Goal: Transaction & Acquisition: Book appointment/travel/reservation

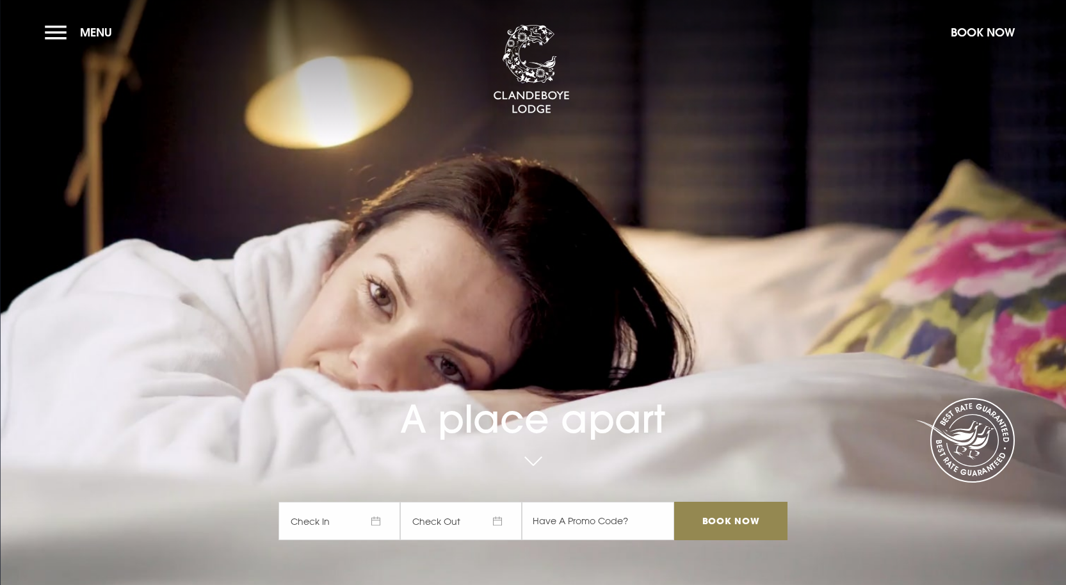
click at [378, 524] on span "Check In" at bounding box center [339, 521] width 122 height 38
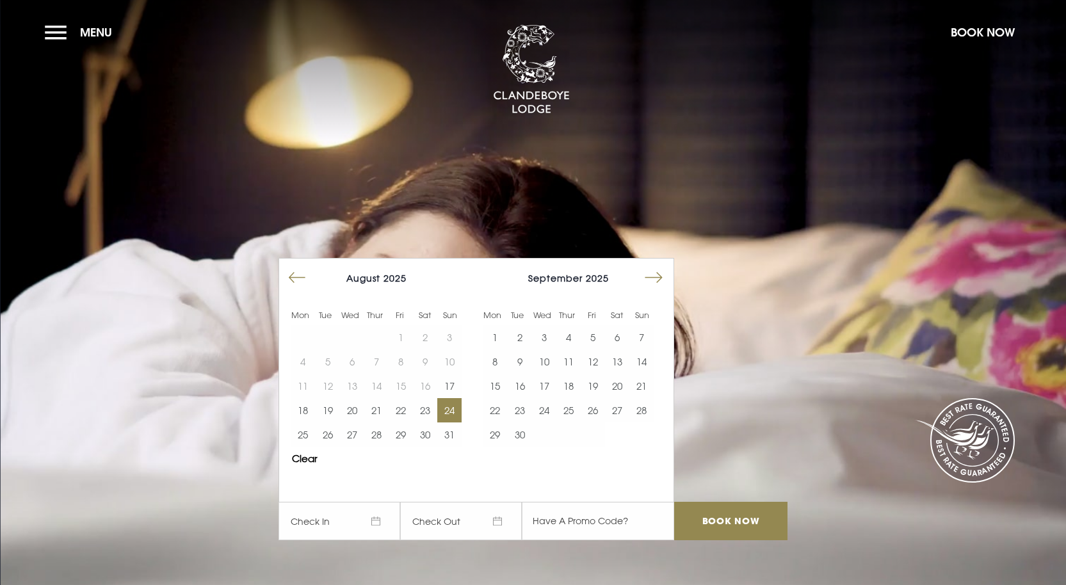
click at [452, 414] on button "24" at bounding box center [449, 410] width 24 height 24
click at [453, 410] on button "24" at bounding box center [449, 410] width 24 height 24
click at [309, 454] on div "August 2025 1 2 3 4 5 6 7 8 9 10 11 12 13 14 15 16 17 18 19 20 21 22 23 24 25 2…" at bounding box center [375, 356] width 192 height 195
click at [312, 463] on button "Clear" at bounding box center [305, 459] width 26 height 10
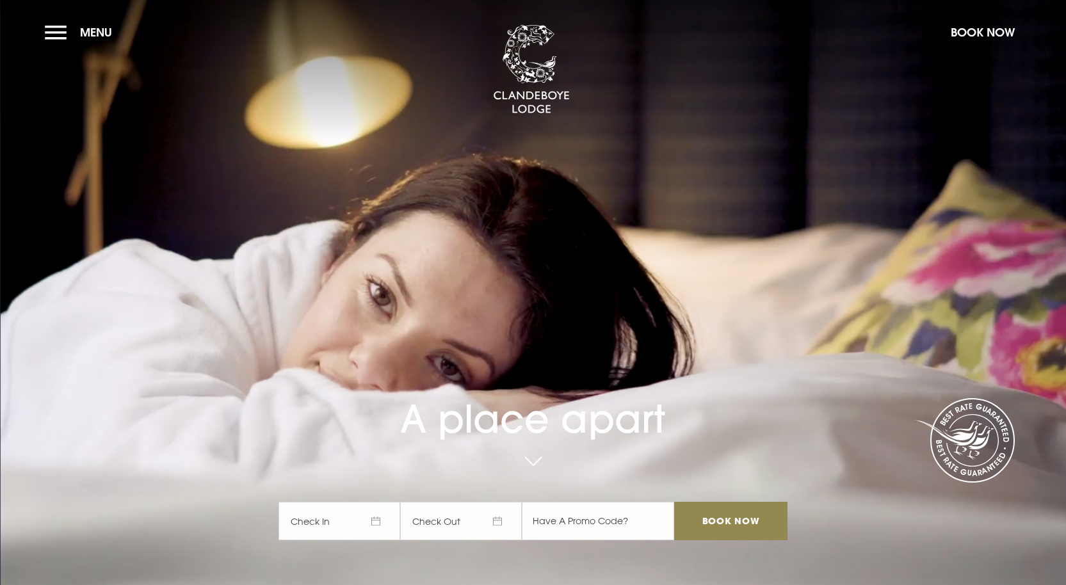
click at [378, 524] on span "Check In" at bounding box center [339, 521] width 122 height 38
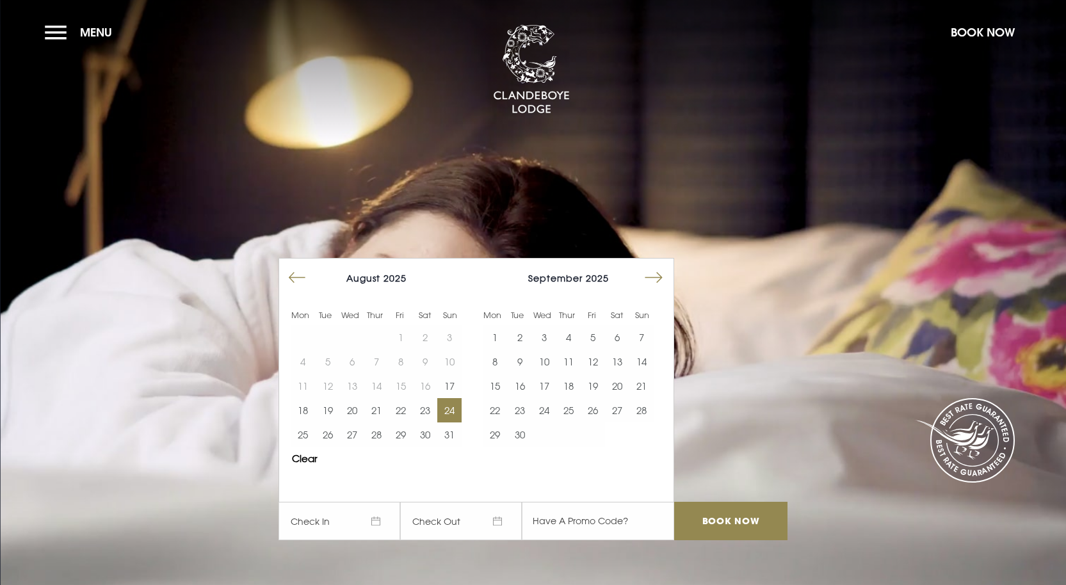
click at [456, 410] on button "24" at bounding box center [449, 410] width 24 height 24
click at [739, 517] on input "Book Now" at bounding box center [730, 521] width 113 height 38
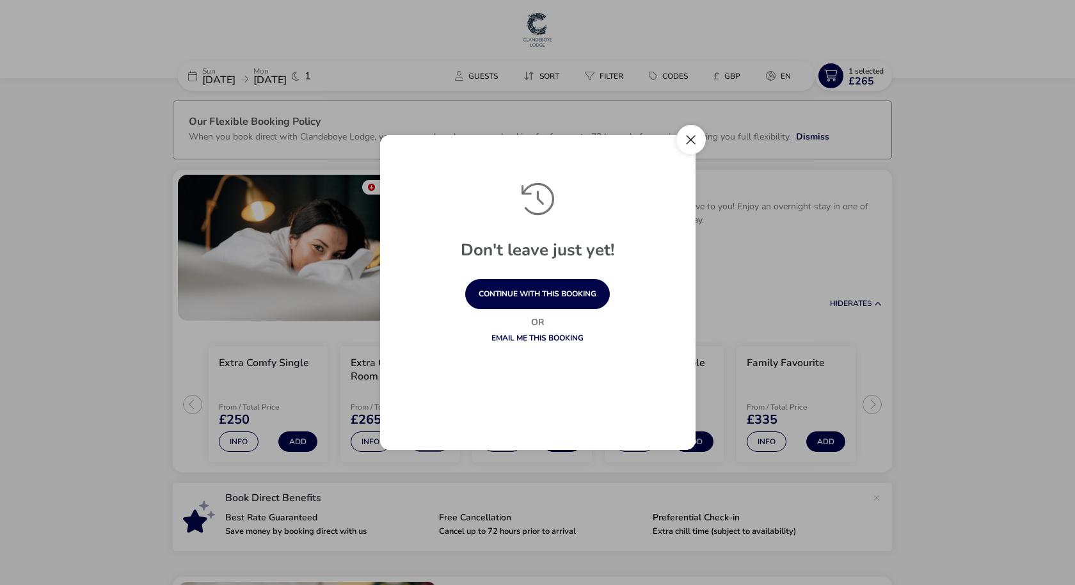
click at [693, 141] on button "Close" at bounding box center [691, 139] width 29 height 29
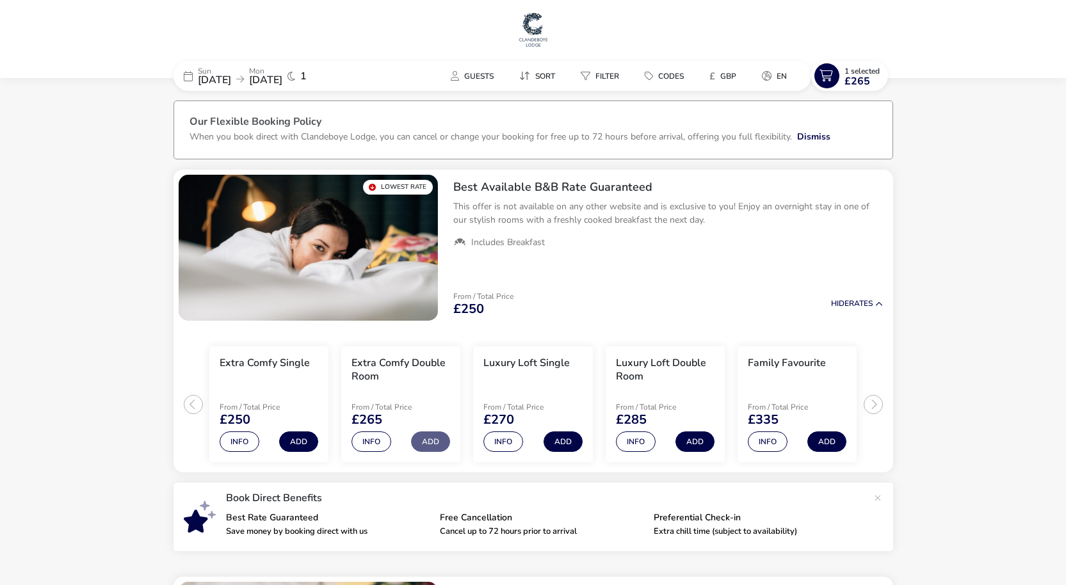
click at [228, 78] on span "[DATE]" at bounding box center [214, 80] width 33 height 14
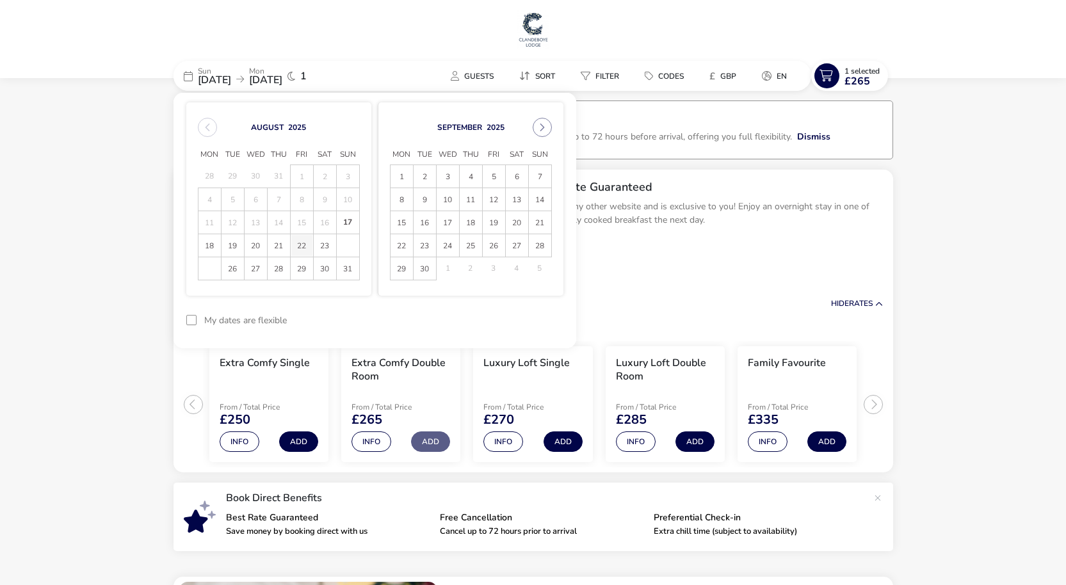
click at [302, 251] on span "22" at bounding box center [302, 245] width 22 height 22
click at [326, 250] on span "23" at bounding box center [325, 245] width 22 height 22
click at [525, 317] on button "Apply Dates" at bounding box center [524, 320] width 78 height 30
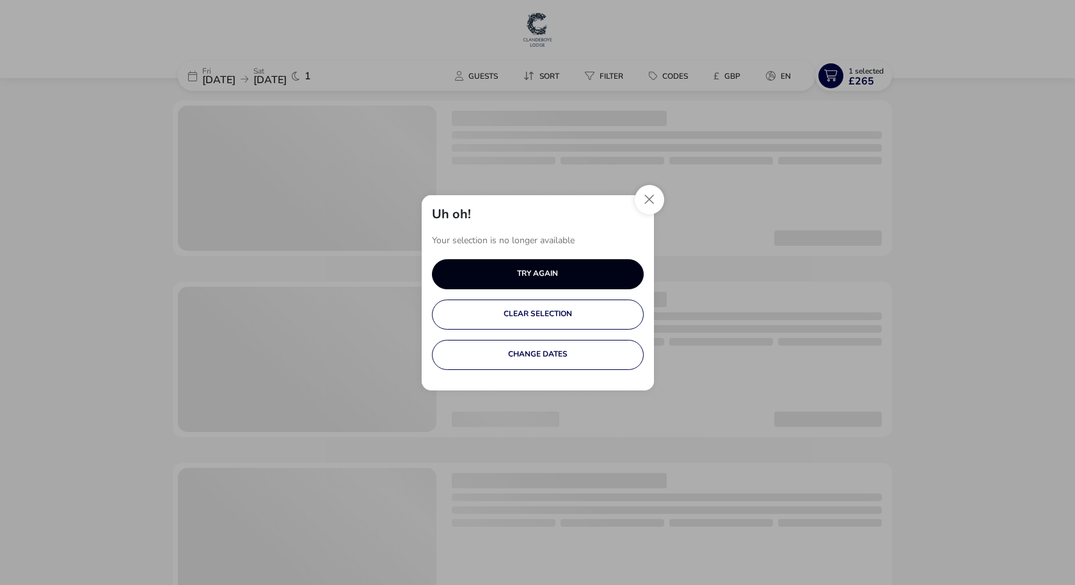
click at [542, 275] on button "TRY AGAIN" at bounding box center [538, 274] width 212 height 30
click at [648, 204] on button "Close" at bounding box center [649, 199] width 29 height 29
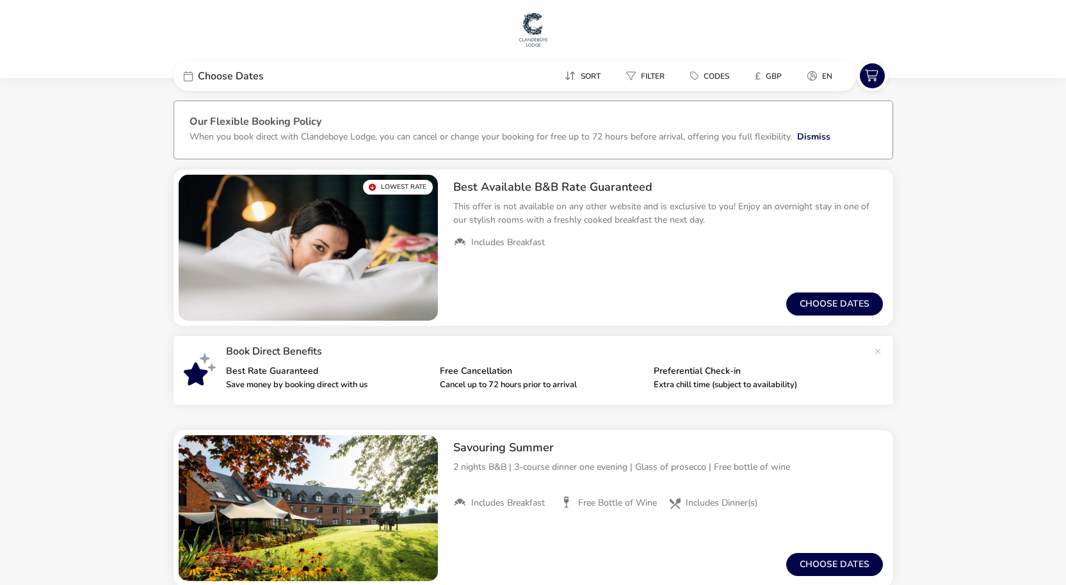
click at [277, 71] on div "Choose Dates" at bounding box center [269, 76] width 192 height 30
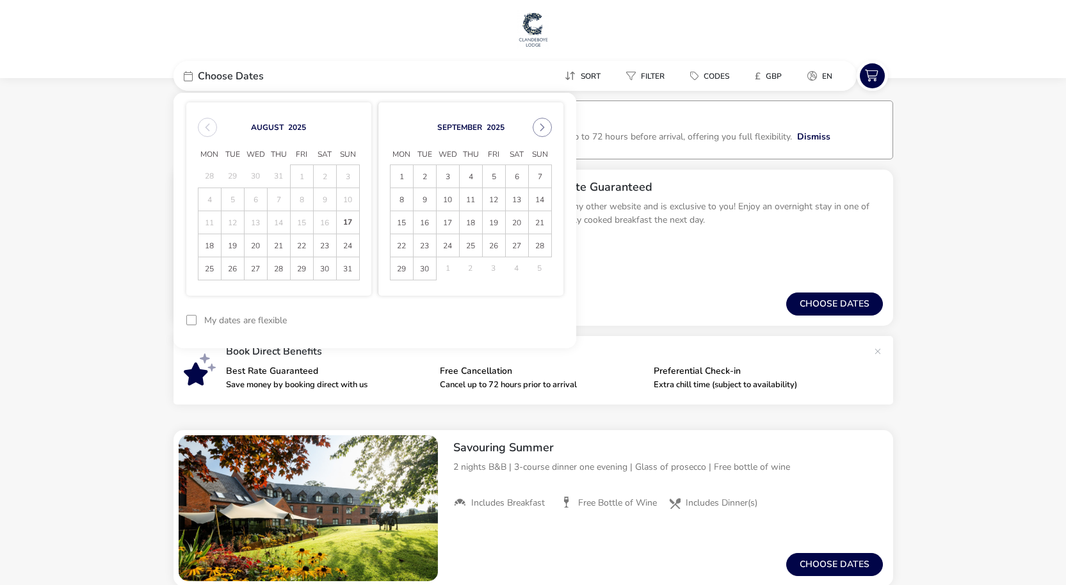
click at [327, 252] on span "23" at bounding box center [325, 245] width 22 height 22
click at [350, 248] on span "24" at bounding box center [348, 245] width 22 height 22
click at [514, 322] on button "Apply Dates" at bounding box center [524, 320] width 78 height 30
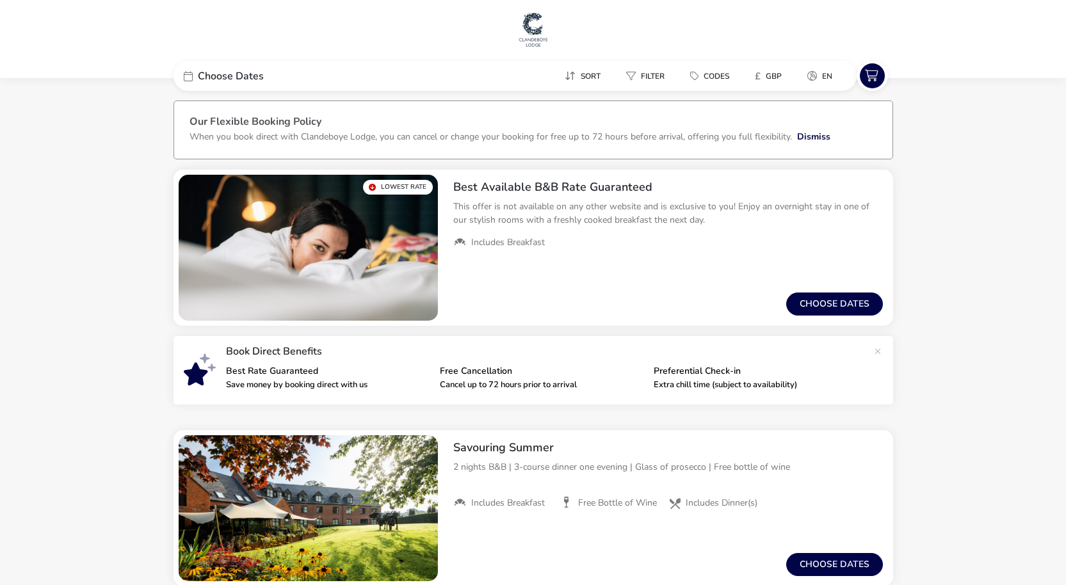
click at [289, 82] on div "Choose Dates" at bounding box center [269, 76] width 192 height 30
click at [268, 69] on div "Choose Dates" at bounding box center [269, 76] width 192 height 30
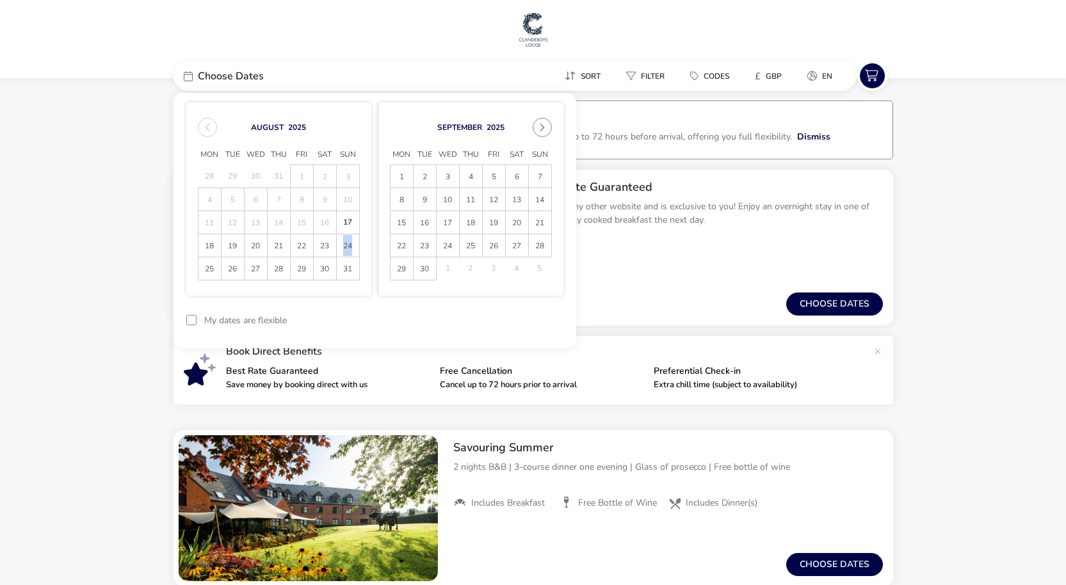
click at [350, 248] on span "24" at bounding box center [348, 245] width 22 height 22
click at [212, 266] on span "25" at bounding box center [209, 268] width 22 height 22
click at [541, 321] on button "Apply Dates" at bounding box center [524, 320] width 78 height 30
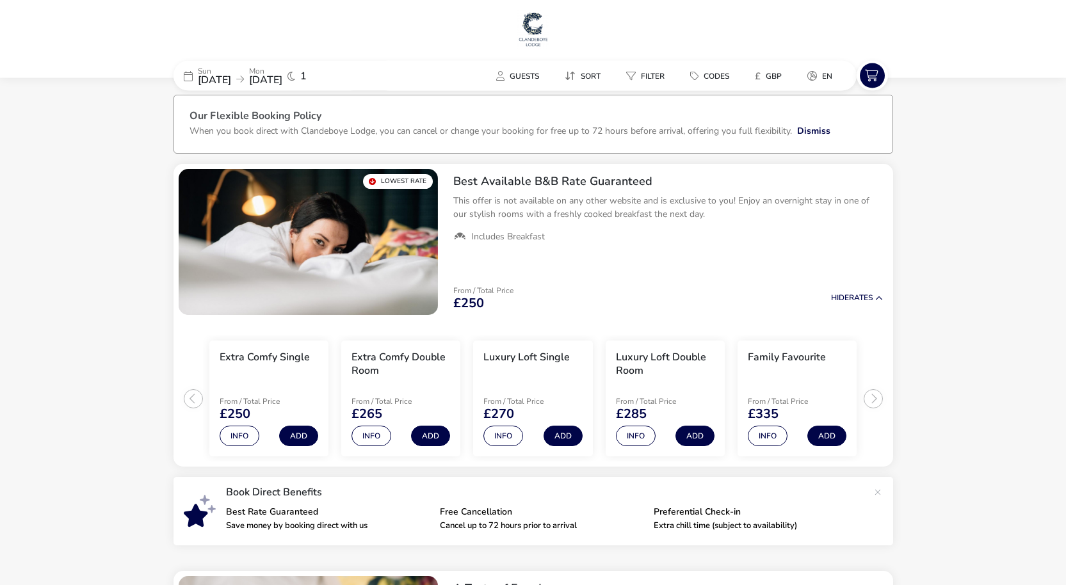
scroll to position [10, 0]
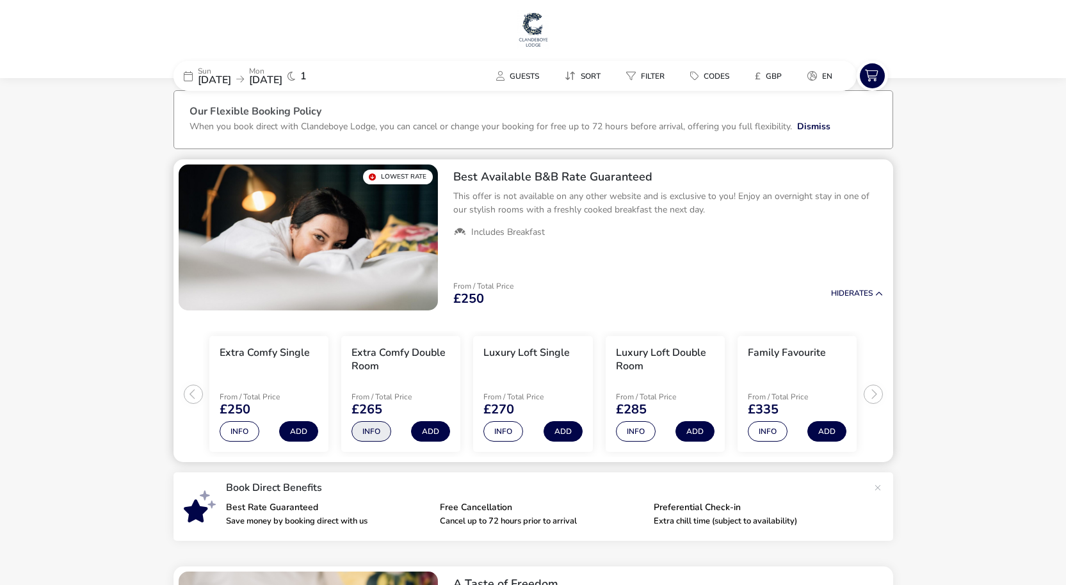
click at [369, 439] on button "Info" at bounding box center [371, 431] width 40 height 20
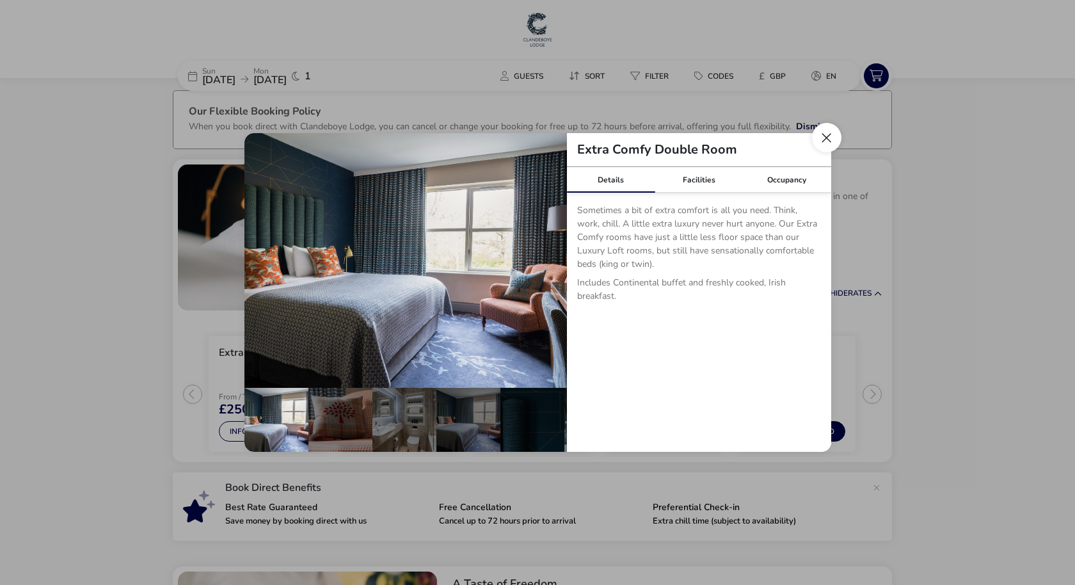
click at [824, 141] on button "Close dialog" at bounding box center [826, 137] width 29 height 29
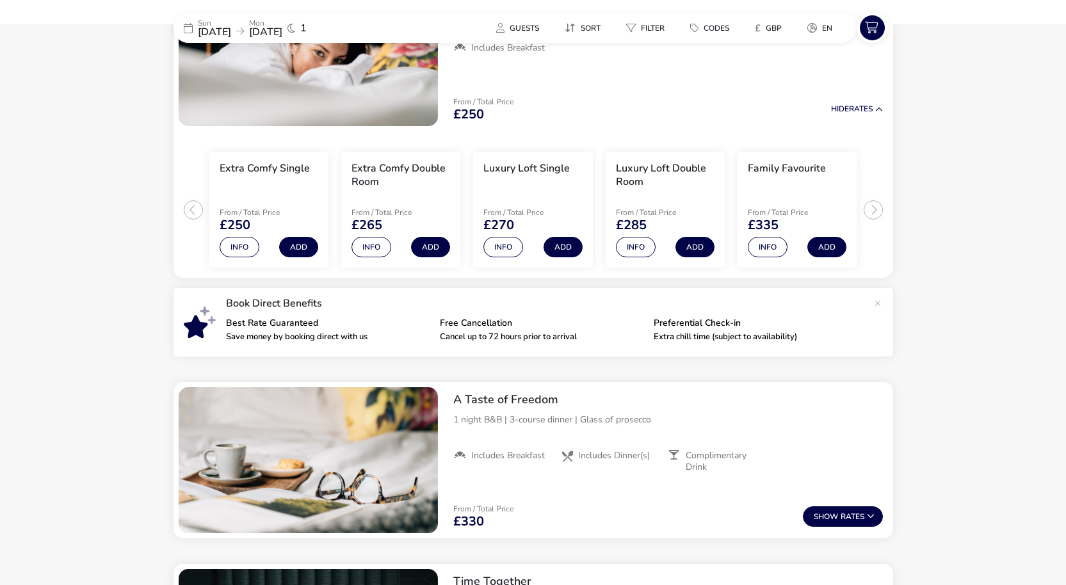
scroll to position [389, 0]
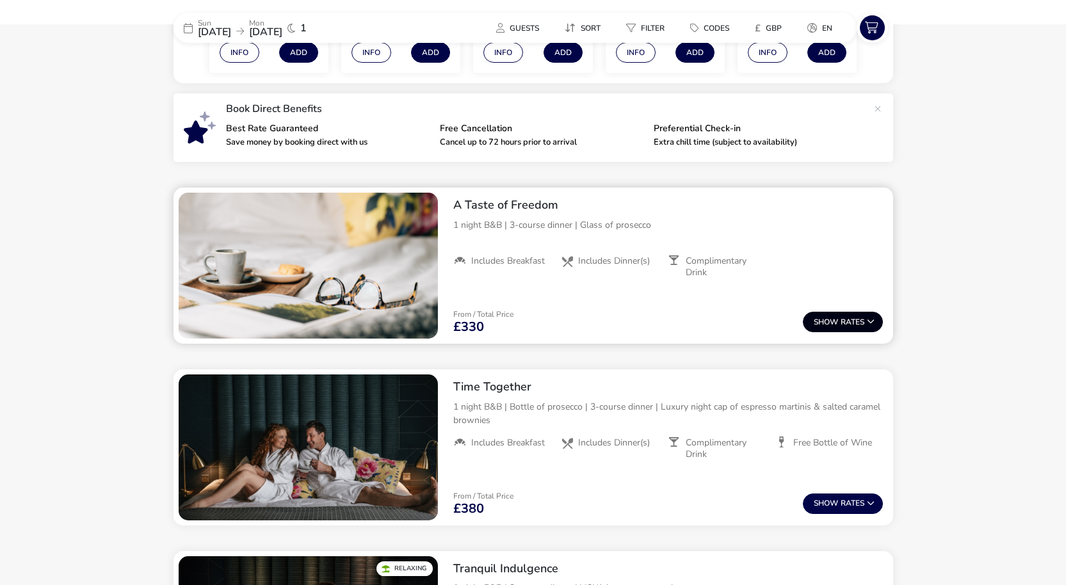
click at [822, 319] on span "Show" at bounding box center [827, 322] width 27 height 8
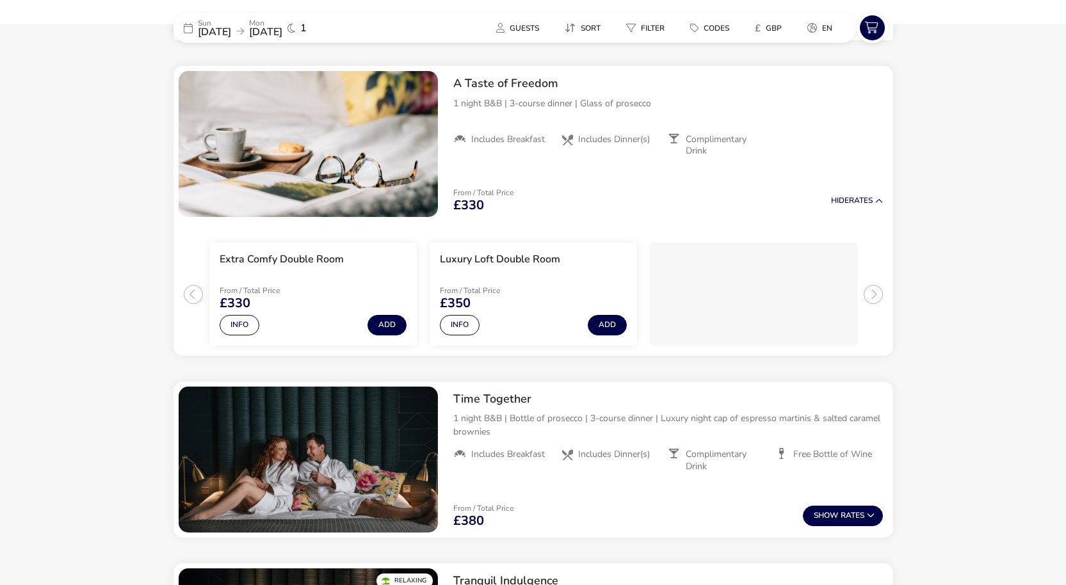
scroll to position [513, 0]
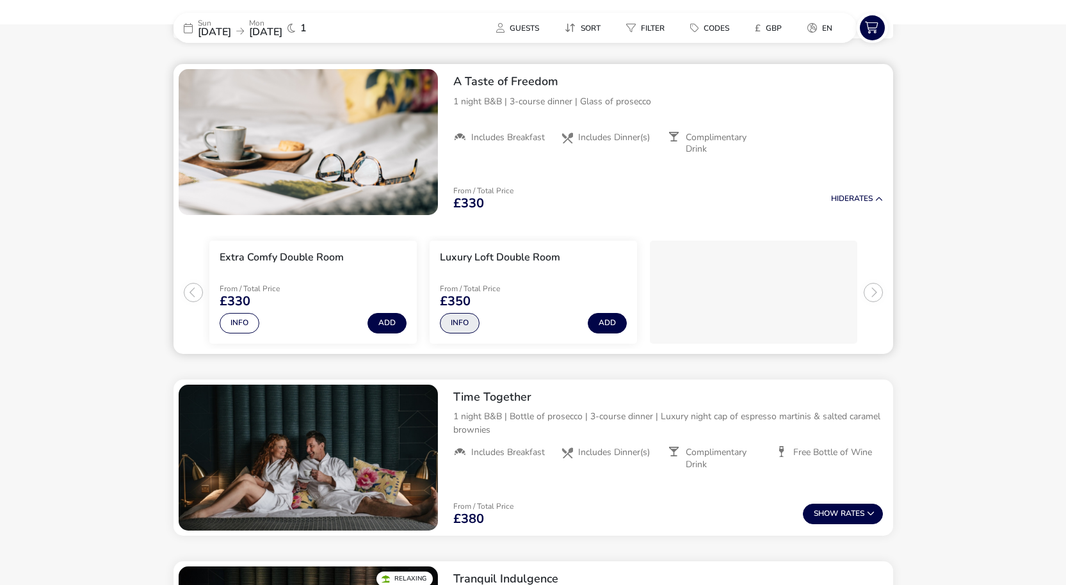
click at [453, 328] on button "Info" at bounding box center [460, 323] width 40 height 20
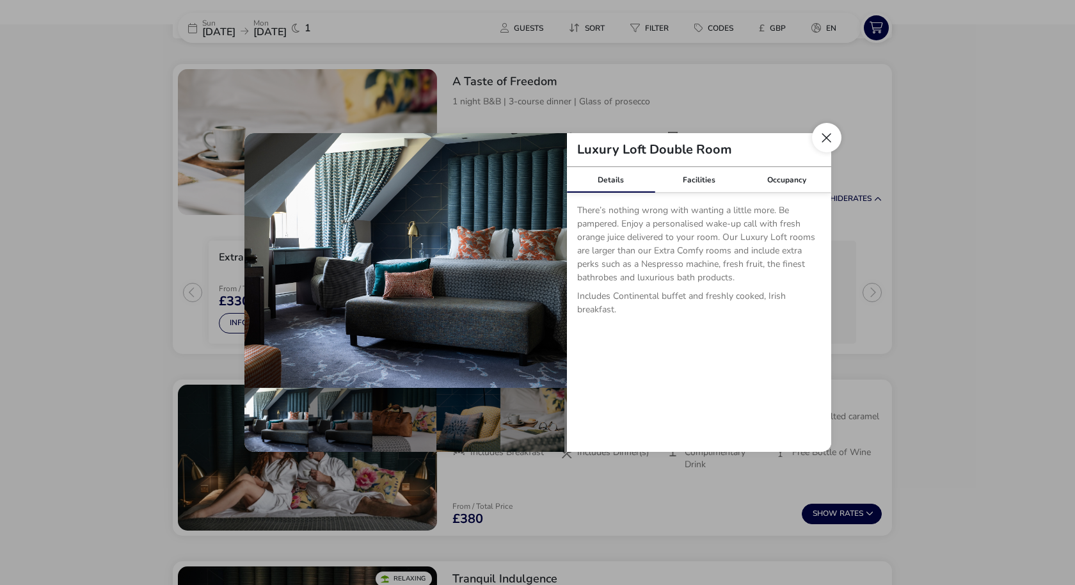
click at [833, 136] on button "Close dialog" at bounding box center [826, 137] width 29 height 29
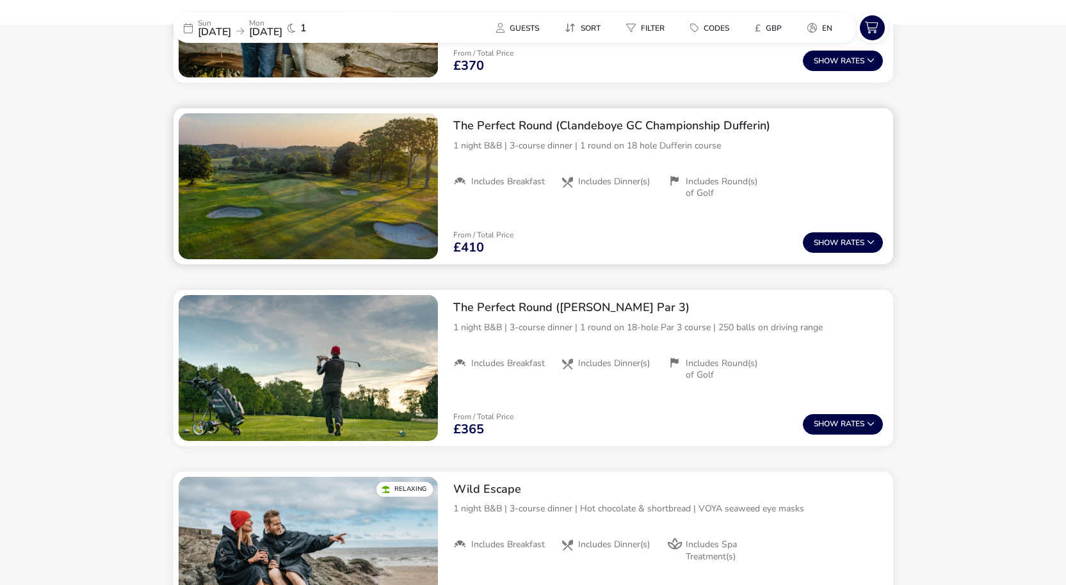
scroll to position [1332, 0]
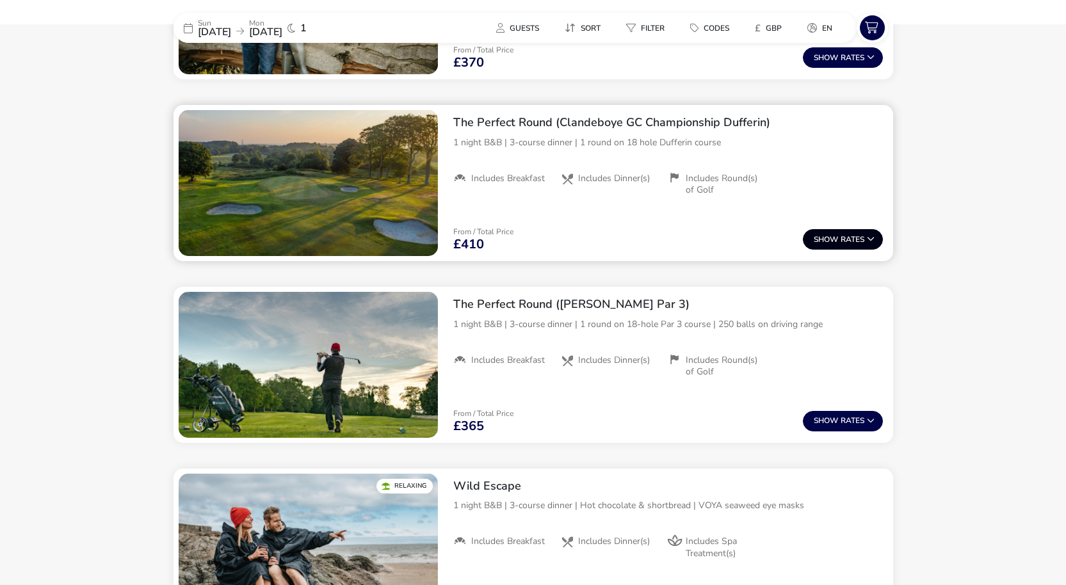
click at [833, 244] on span "Show" at bounding box center [827, 240] width 27 height 8
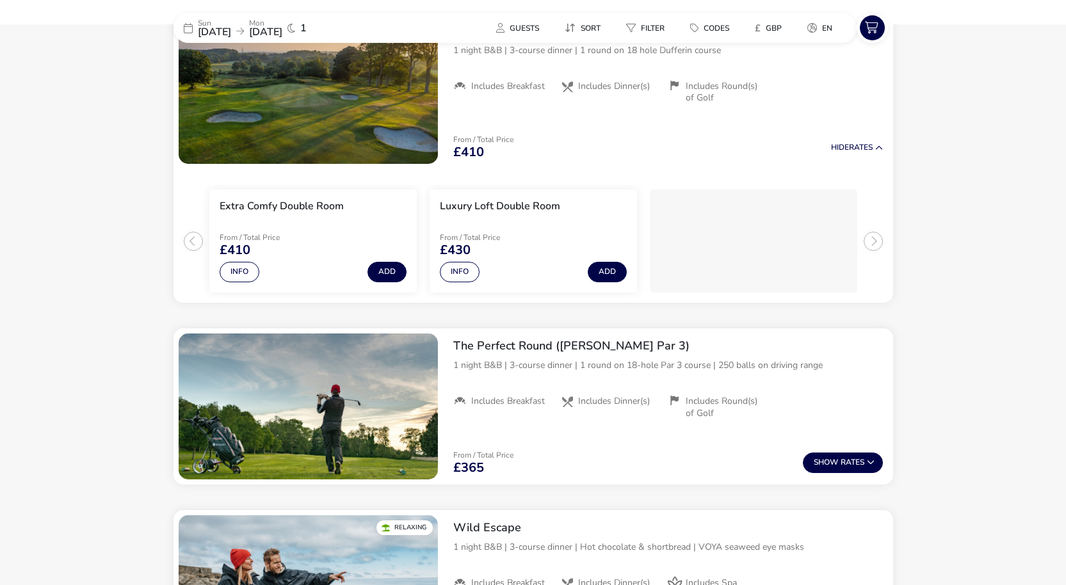
scroll to position [1609, 0]
